Goal: Task Accomplishment & Management: Complete application form

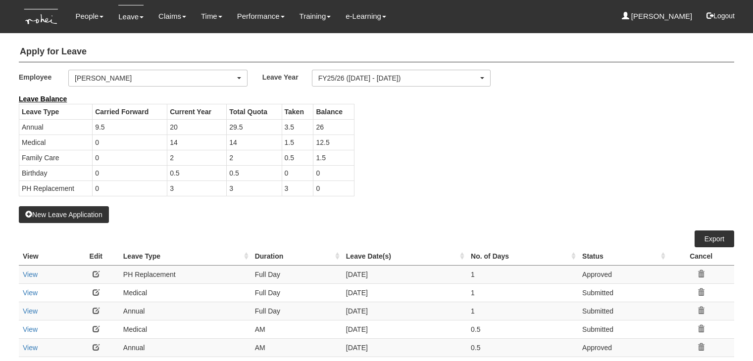
select select "50"
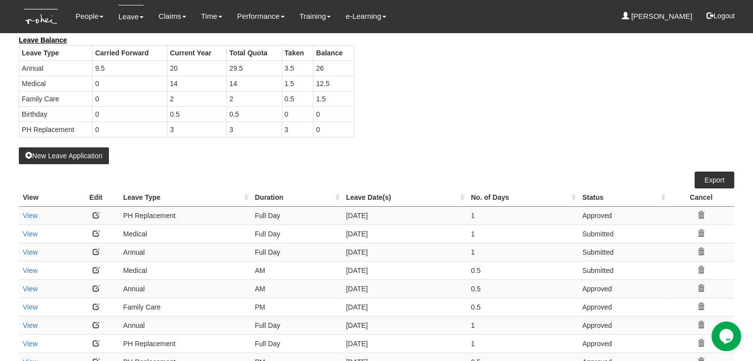
scroll to position [99, 0]
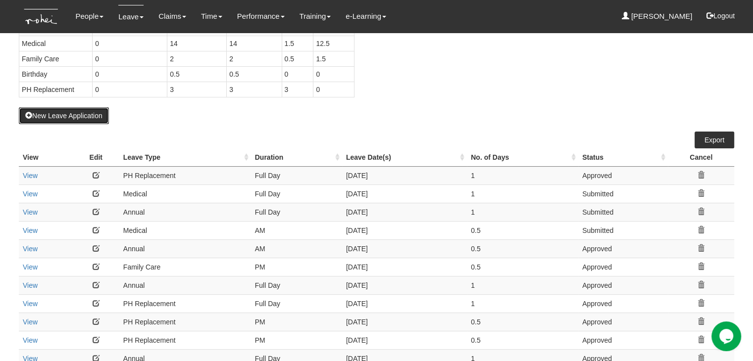
click at [79, 113] on button "New Leave Application" at bounding box center [64, 115] width 90 height 17
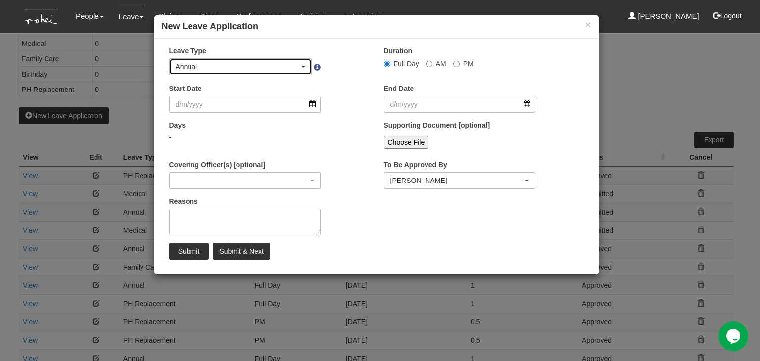
click at [224, 64] on div "Annual" at bounding box center [238, 67] width 124 height 10
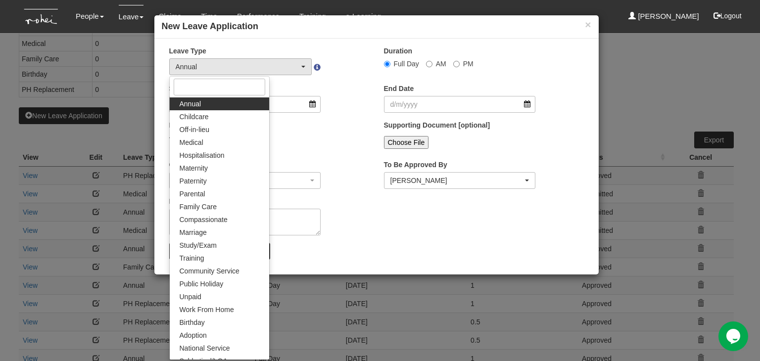
click at [208, 101] on link "Annual" at bounding box center [219, 103] width 99 height 13
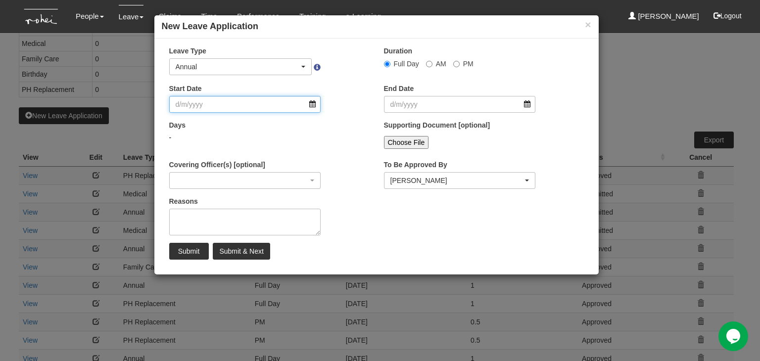
click at [208, 107] on input "Start Date" at bounding box center [245, 104] width 152 height 17
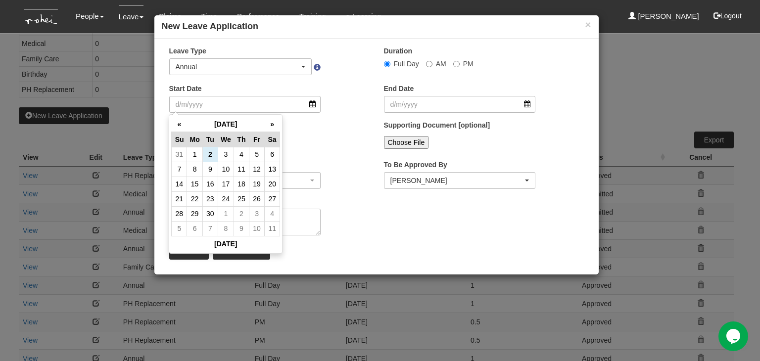
click at [213, 197] on td "23" at bounding box center [209, 198] width 15 height 15
type input "23/9/2025"
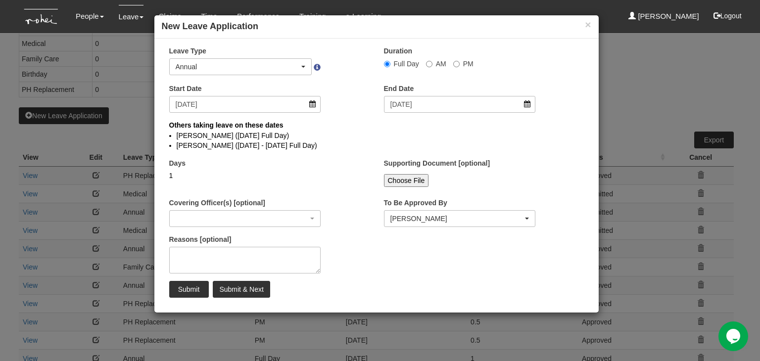
select select
click at [426, 64] on input "AM" at bounding box center [429, 64] width 6 height 6
radio input "true"
click at [251, 255] on textarea "Reasons [optional]" at bounding box center [245, 260] width 152 height 27
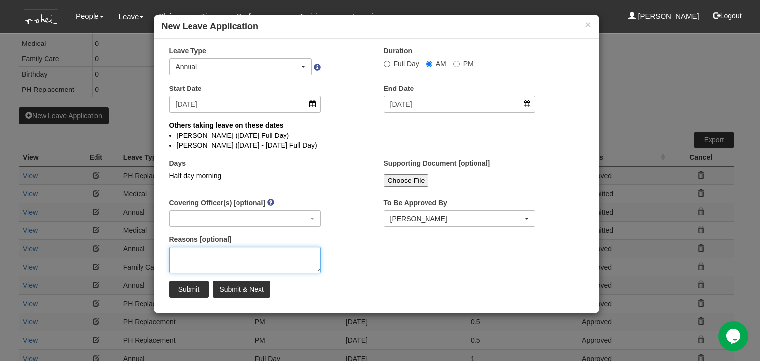
click at [239, 256] on textarea "Reasons [optional]" at bounding box center [245, 260] width 152 height 27
type textarea "Medical appointment"
click at [375, 272] on div "Reasons [optional] Medical appointment" at bounding box center [269, 258] width 215 height 47
click at [249, 289] on input "Submit & Next" at bounding box center [241, 289] width 57 height 17
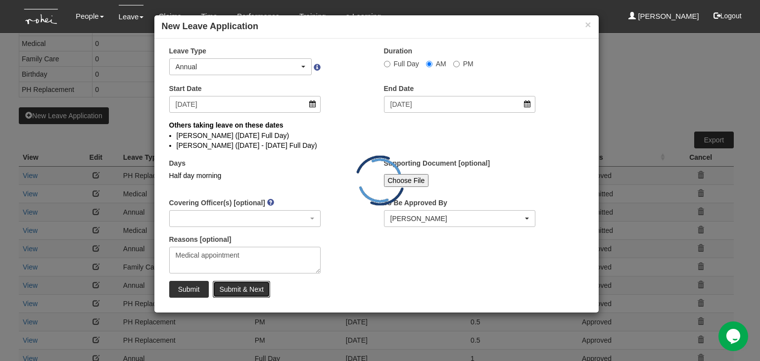
radio input "true"
select select
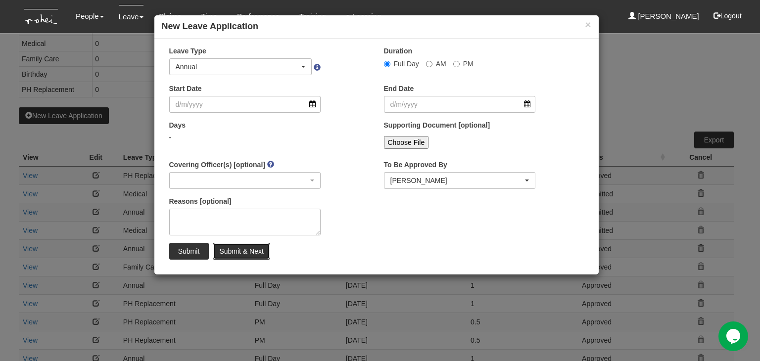
select select "50"
click at [585, 23] on button "×" at bounding box center [588, 24] width 6 height 10
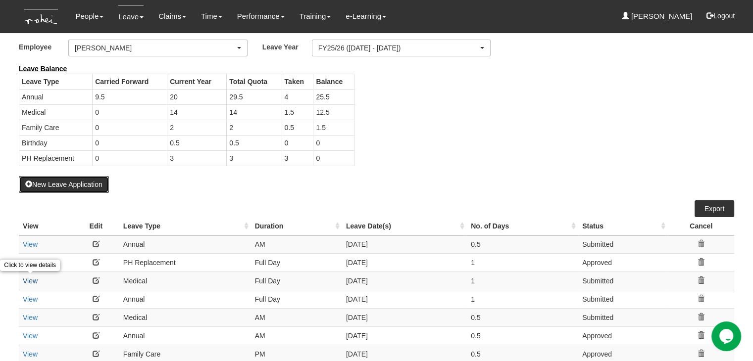
scroll to position [0, 0]
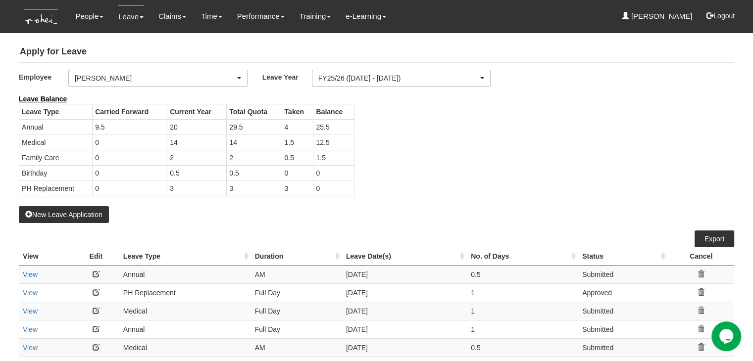
click at [135, 232] on div "View Edit Leave Type Duration Leave Date(s) No. of Days Status Cancel View" at bounding box center [376, 358] width 715 height 255
click at [55, 208] on button "New Leave Application" at bounding box center [64, 214] width 90 height 17
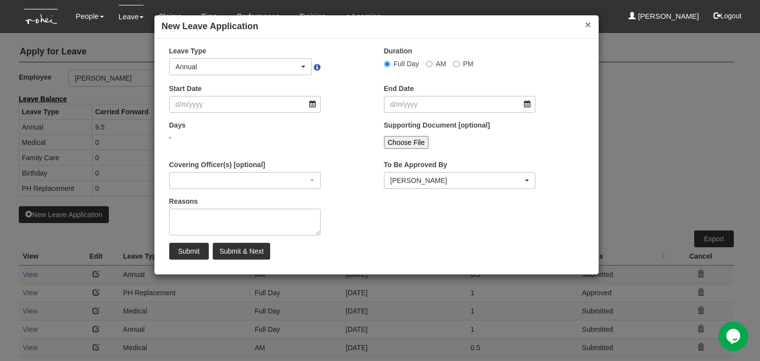
click at [589, 25] on button "×" at bounding box center [588, 24] width 6 height 10
